Goal: Task Accomplishment & Management: Manage account settings

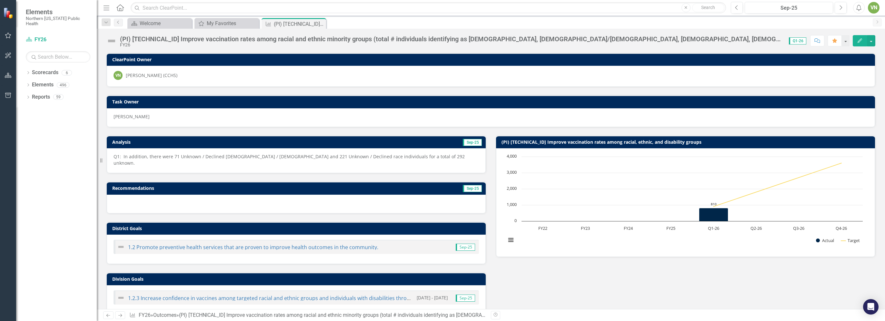
scroll to position [123, 0]
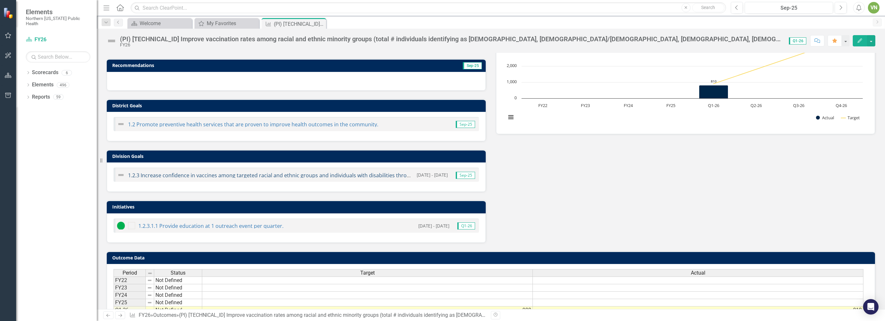
click at [295, 172] on link "1.2.3 Increase confidence in vaccines among targeted racial and ethnic groups a…" at bounding box center [328, 175] width 400 height 7
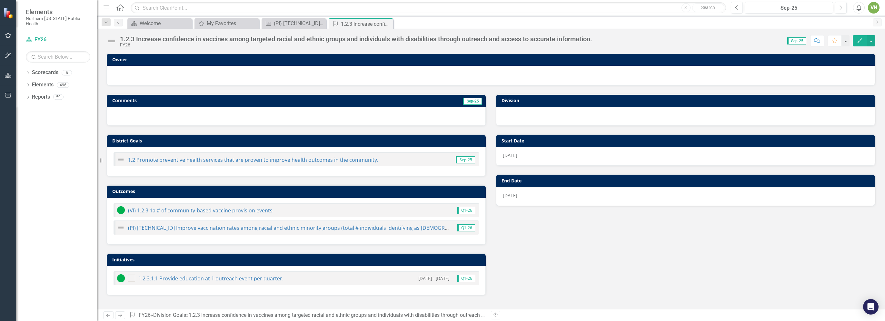
click at [578, 291] on div "Comments Sep-25 District Goals 1.2 Promote preventive health services that are …" at bounding box center [491, 191] width 779 height 210
click at [647, 280] on div "Comments Sep-25 District Goals 1.2 Promote preventive health services that are …" at bounding box center [491, 191] width 779 height 210
click at [120, 227] on img at bounding box center [121, 228] width 8 height 8
click at [201, 230] on div "(PI) [TECHNICAL_ID] Improve vaccination rates among racial and ethnic minority …" at bounding box center [283, 228] width 332 height 8
click at [204, 227] on link "(PI) [TECHNICAL_ID] Improve vaccination rates among racial and ethnic minority …" at bounding box center [601, 228] width 946 height 7
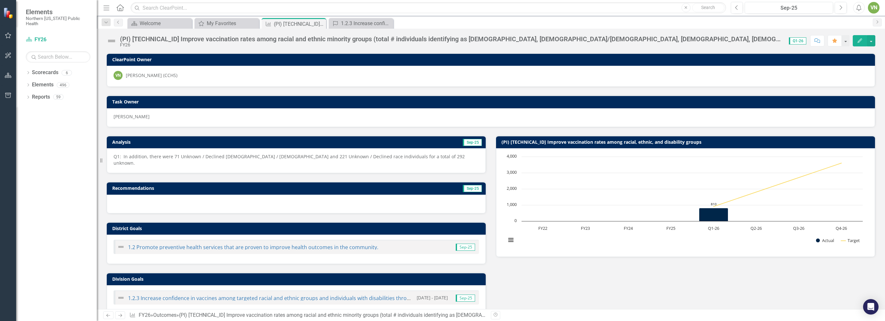
click at [115, 40] on img at bounding box center [111, 41] width 10 height 10
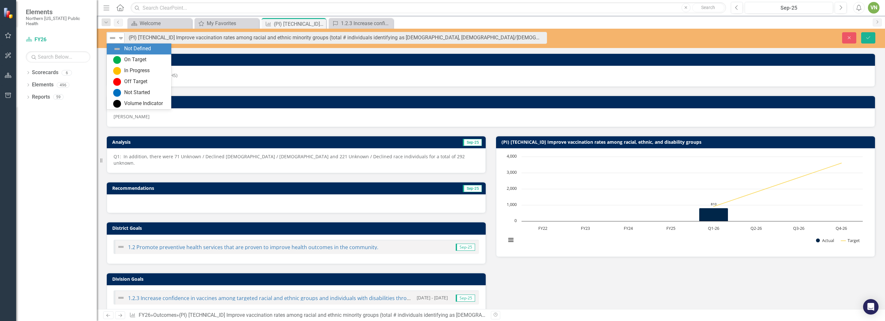
click at [112, 41] on img at bounding box center [113, 38] width 8 height 8
click at [120, 72] on img at bounding box center [117, 71] width 8 height 8
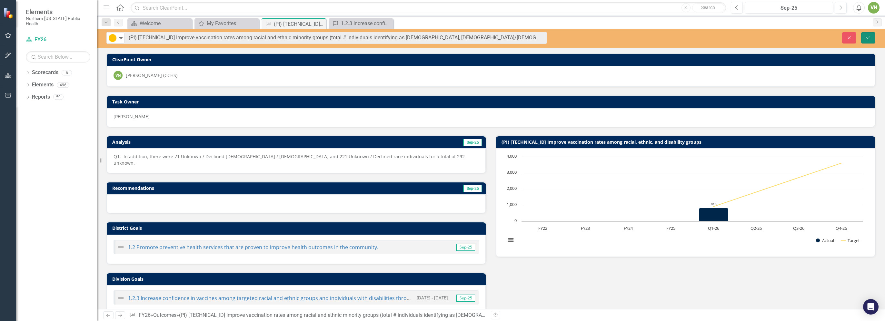
click at [871, 36] on button "Save" at bounding box center [868, 37] width 14 height 11
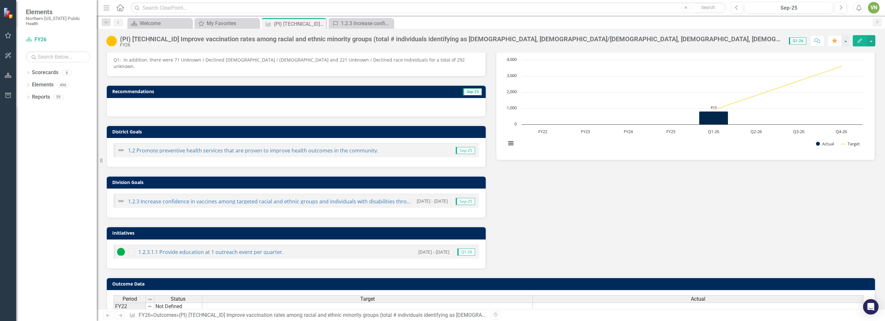
scroll to position [157, 0]
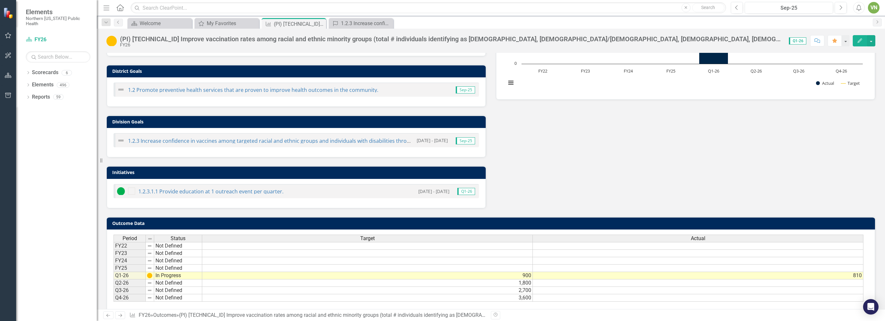
click at [77, 141] on div "Dropdown Scorecards 6 FY26 FY25 Locked FY24 Locked FY23 Locked FY22 Status Snap…" at bounding box center [56, 194] width 81 height 254
click at [646, 123] on div "Analysis Sep-25 Q1: In addition, there were 71 Unknown / Declined [DEMOGRAPHIC_…" at bounding box center [491, 89] width 779 height 239
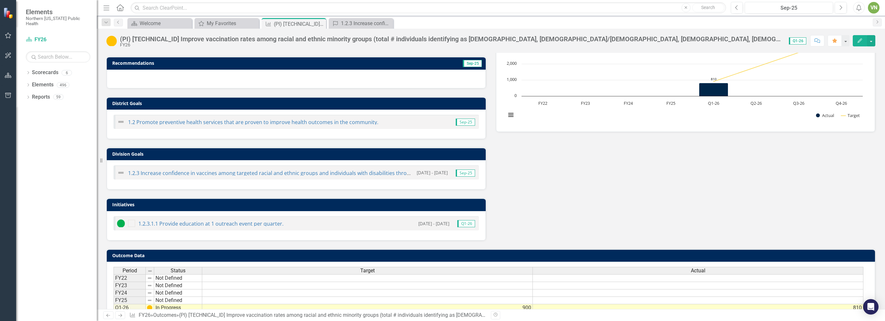
click at [751, 191] on div "Analysis Sep-25 Q1: In addition, there were 71 Unknown / Declined [DEMOGRAPHIC_…" at bounding box center [491, 121] width 779 height 239
